Goal: Task Accomplishment & Management: Complete application form

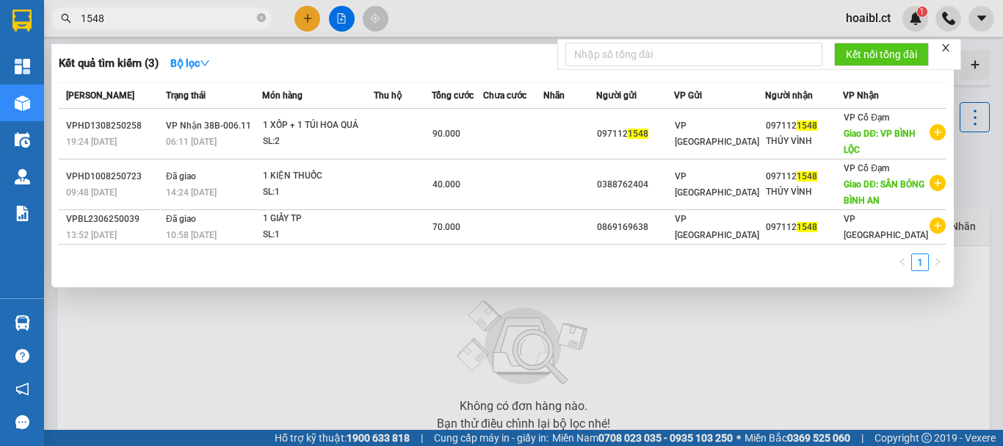
click at [297, 18] on div at bounding box center [501, 223] width 1003 height 446
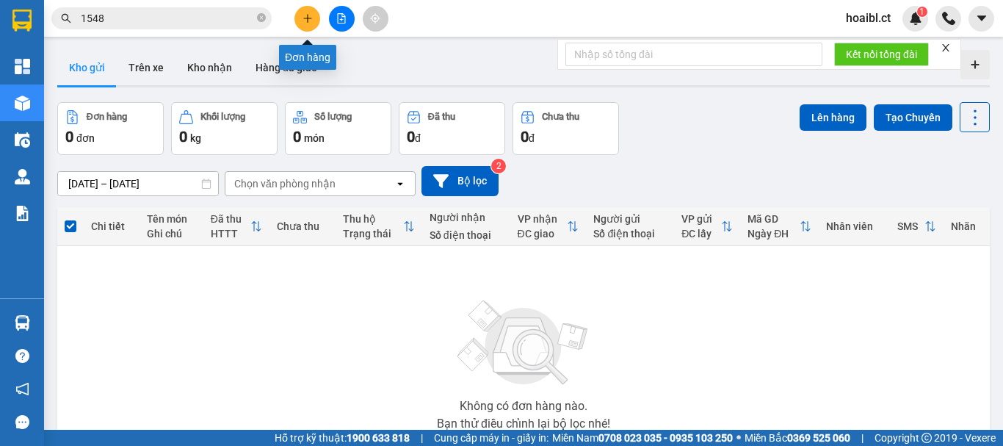
click at [301, 21] on button at bounding box center [307, 19] width 26 height 26
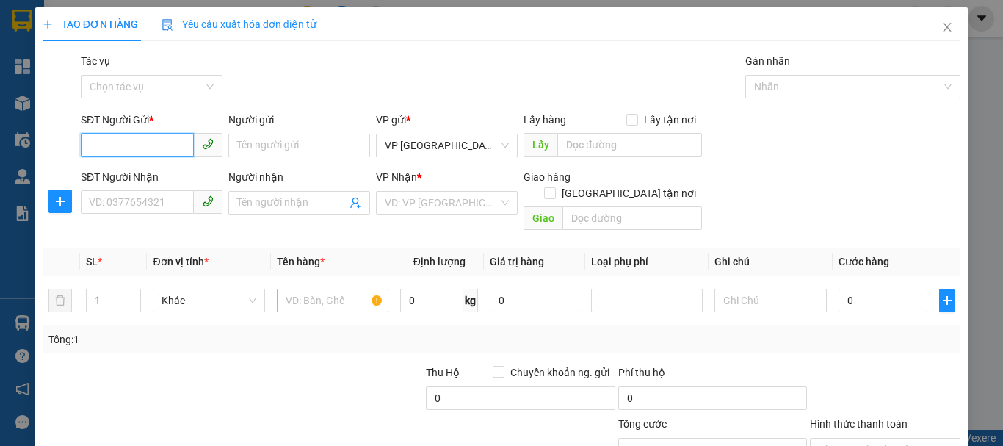
click at [133, 146] on input "SĐT Người Gửi *" at bounding box center [137, 144] width 113 height 23
type input "0379215323"
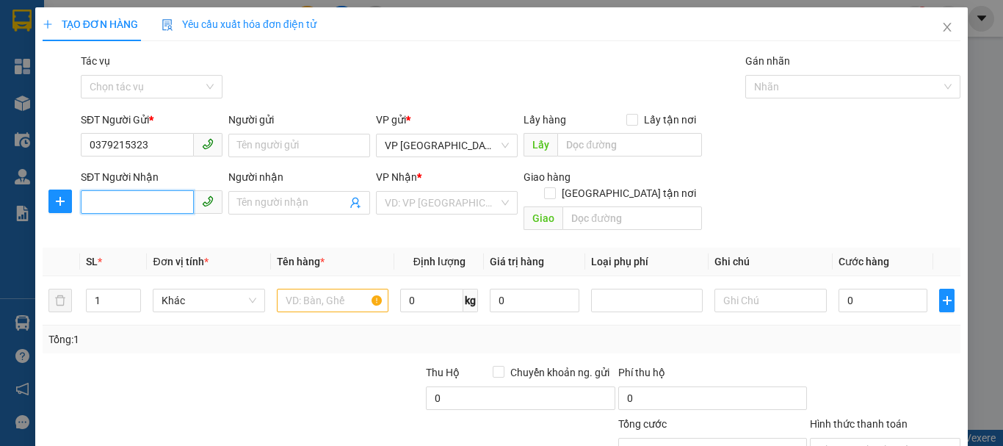
click at [138, 200] on input "SĐT Người Nhận" at bounding box center [137, 201] width 113 height 23
click at [110, 146] on input "0379215323" at bounding box center [137, 144] width 113 height 23
click at [110, 147] on input "0379215323" at bounding box center [137, 144] width 113 height 23
click at [110, 200] on input "03" at bounding box center [137, 201] width 113 height 23
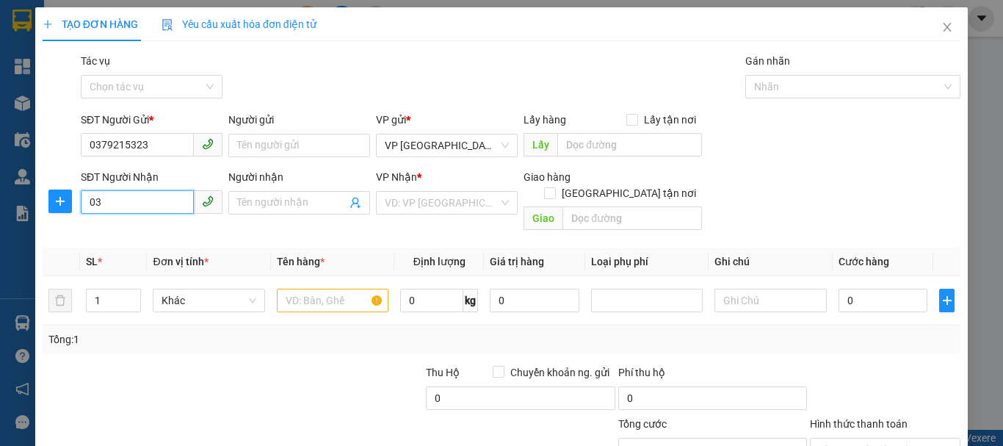
paste input "79215323"
type input "0379215323"
click at [122, 146] on input "0379215323" at bounding box center [137, 144] width 113 height 23
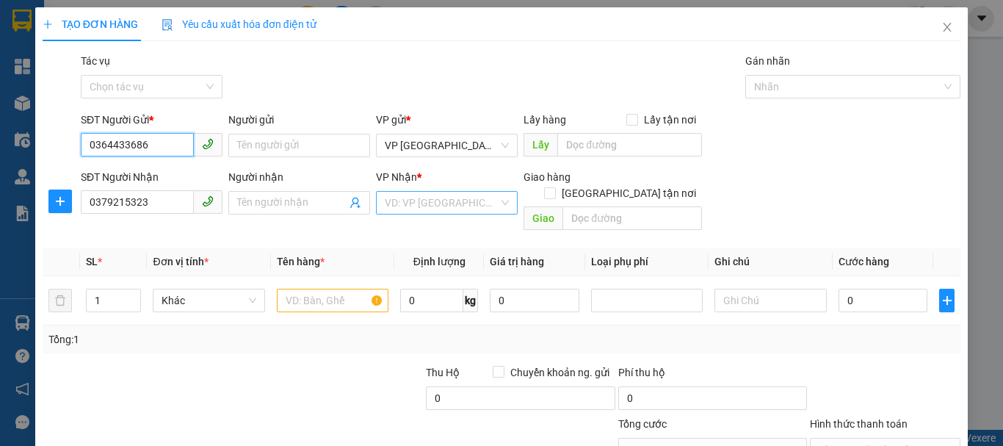
type input "0364433686"
click at [422, 210] on input "search" at bounding box center [442, 203] width 114 height 22
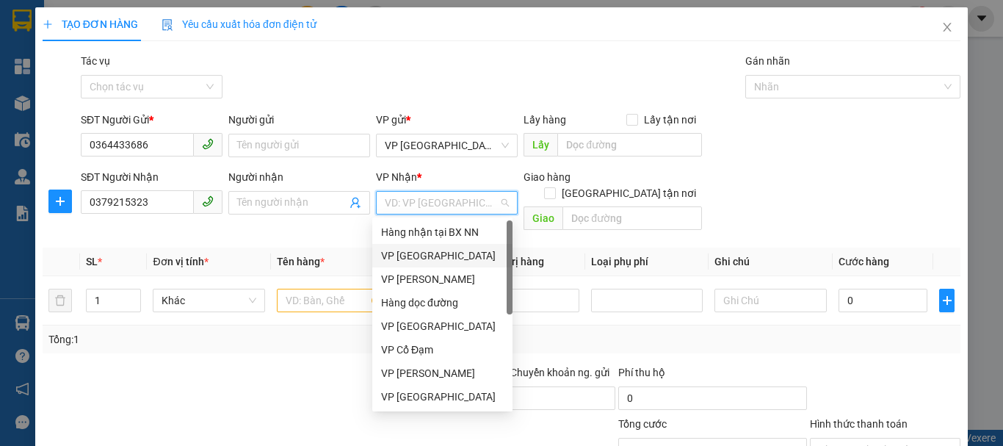
click at [423, 253] on div "VP [GEOGRAPHIC_DATA]" at bounding box center [442, 255] width 123 height 16
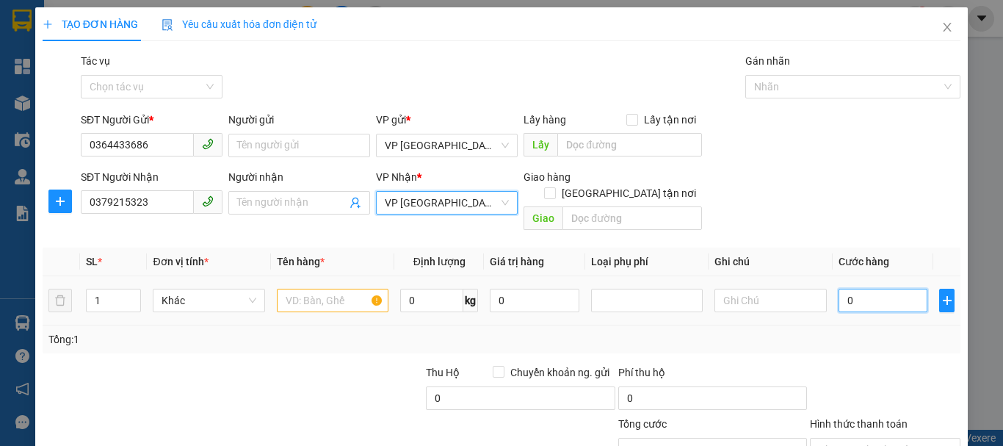
click at [843, 289] on input "0" at bounding box center [883, 300] width 90 height 23
type input "3"
type input "30"
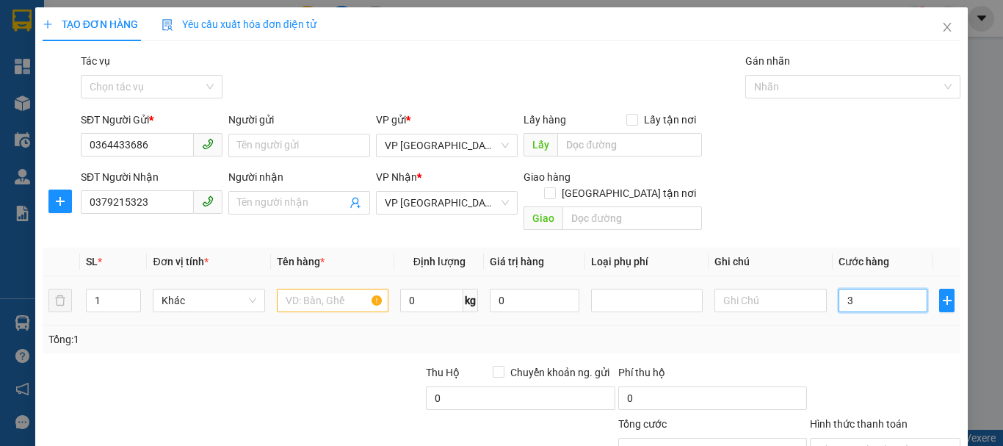
type input "30"
type input "30.000"
click at [730, 290] on input "text" at bounding box center [770, 300] width 112 height 23
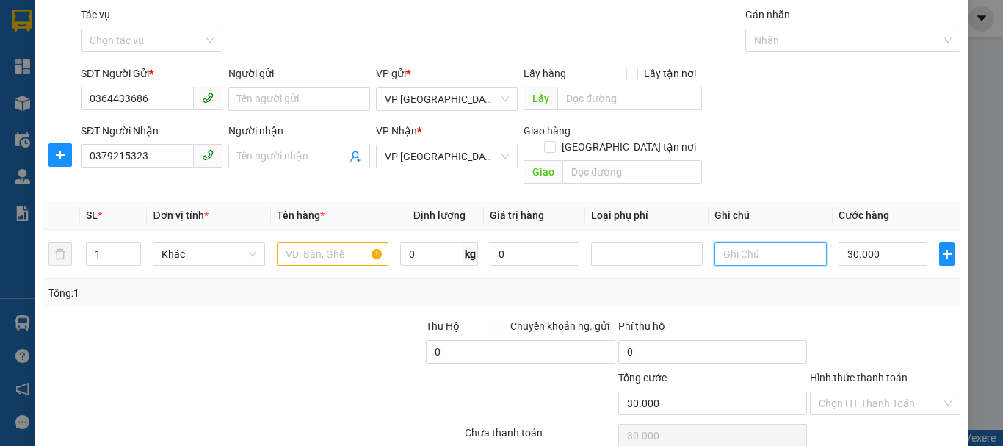
scroll to position [98, 0]
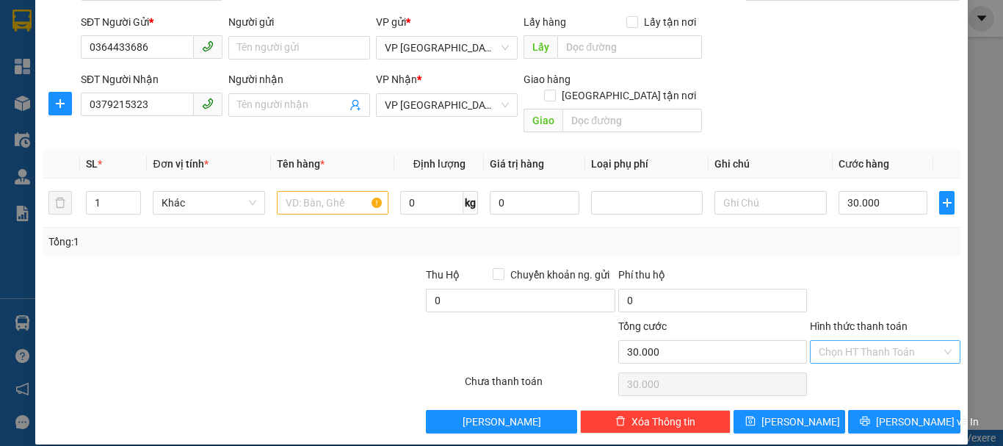
click at [819, 341] on input "Hình thức thanh toán" at bounding box center [880, 352] width 123 height 22
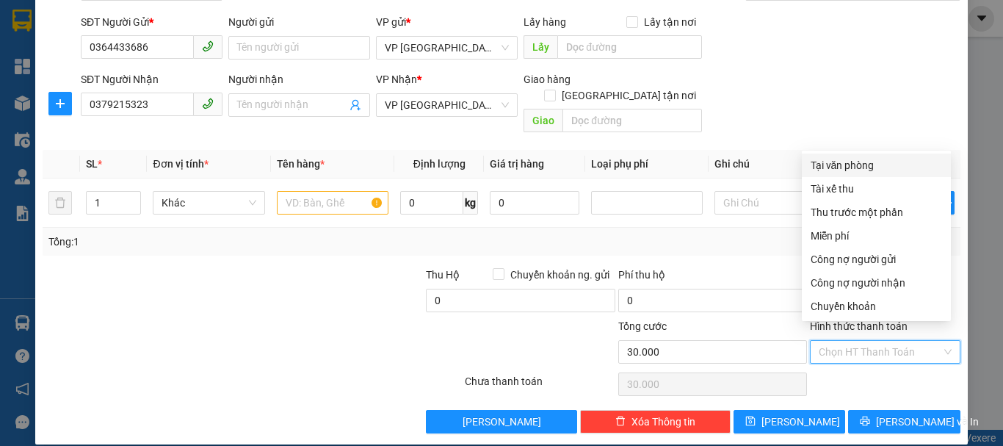
click at [860, 171] on div "Tại văn phòng" at bounding box center [876, 165] width 131 height 16
type input "0"
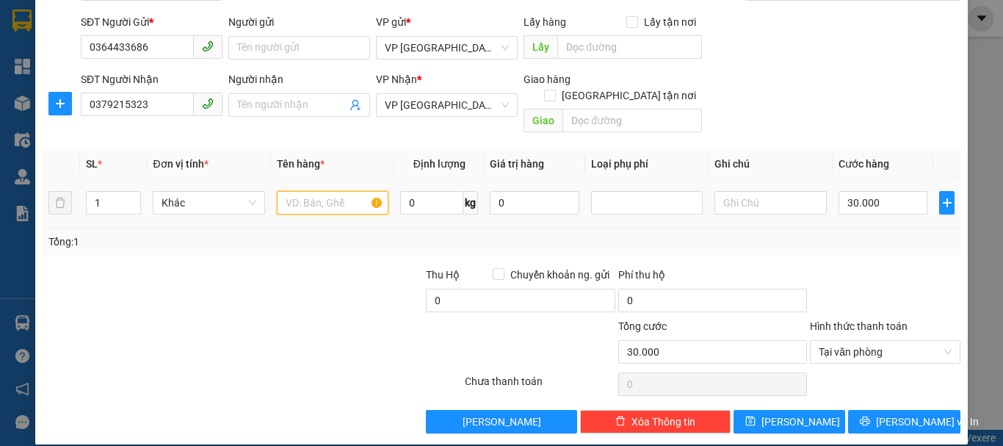
click at [309, 191] on input "text" at bounding box center [333, 202] width 112 height 23
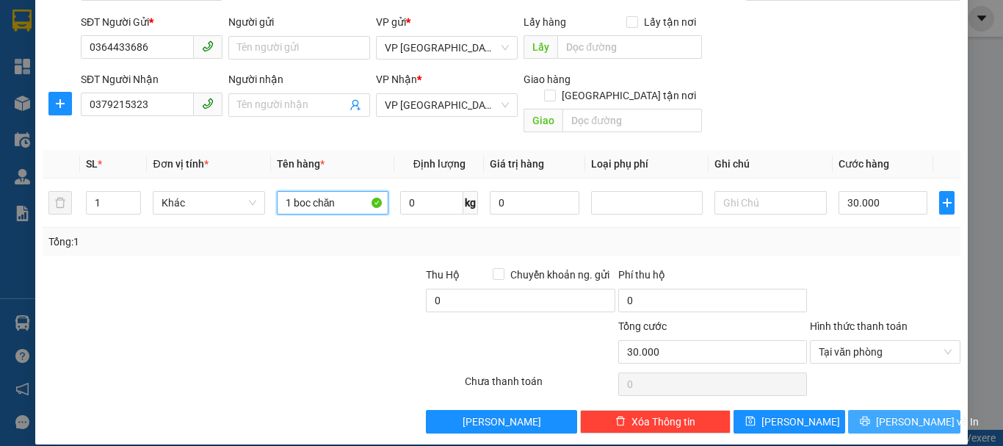
type input "1 boc chăn"
click at [894, 413] on span "[PERSON_NAME] và In" at bounding box center [927, 421] width 103 height 16
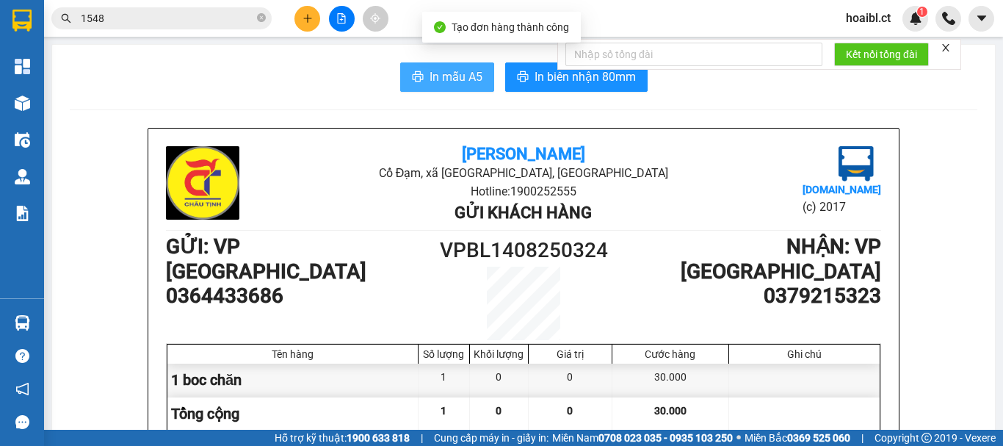
click at [433, 84] on span "In mẫu A5" at bounding box center [456, 77] width 53 height 18
